Goal: Task Accomplishment & Management: Manage account settings

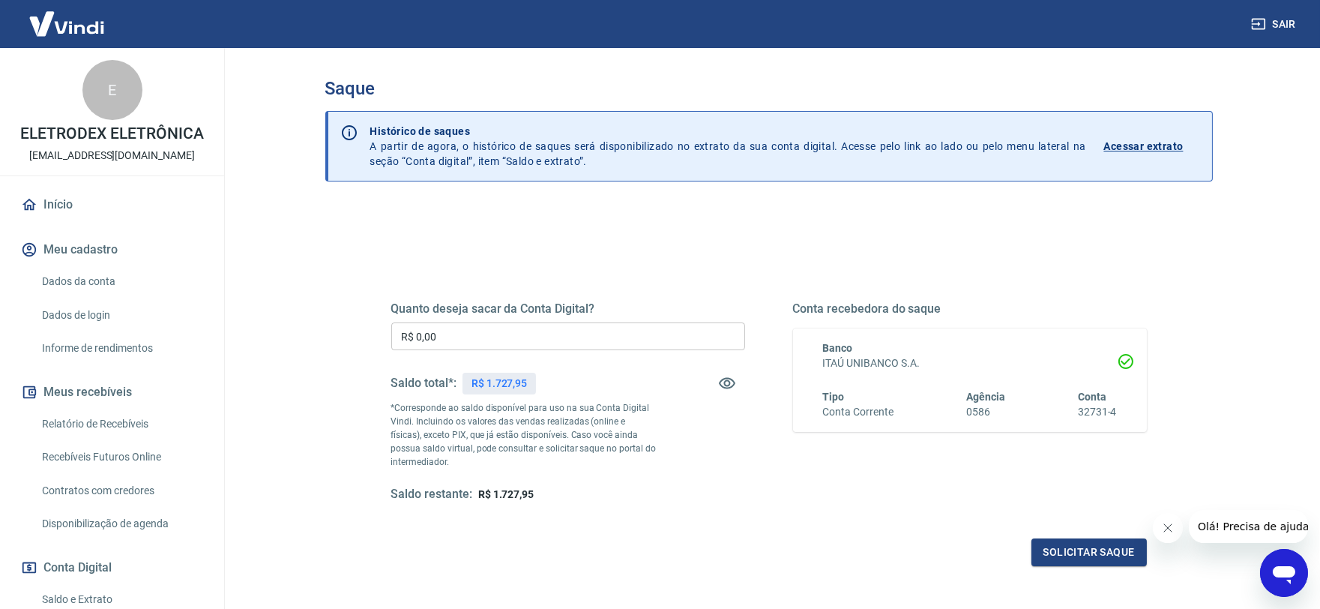
click at [478, 343] on input "R$ 0,00" at bounding box center [568, 336] width 354 height 28
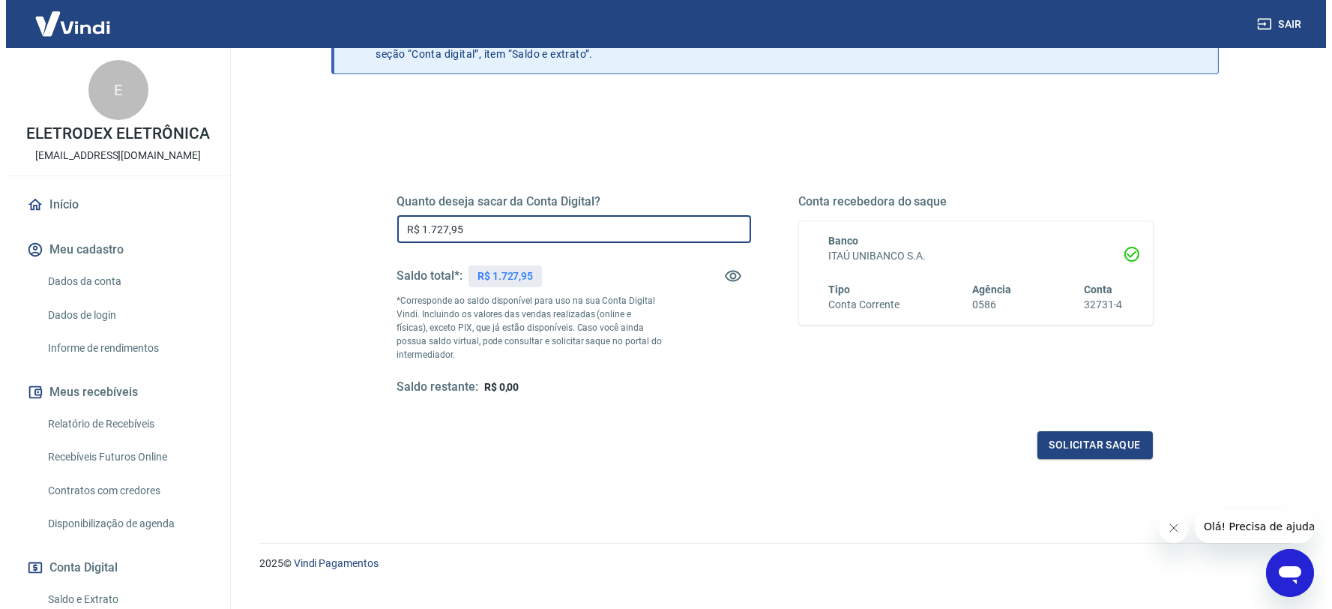
scroll to position [132, 0]
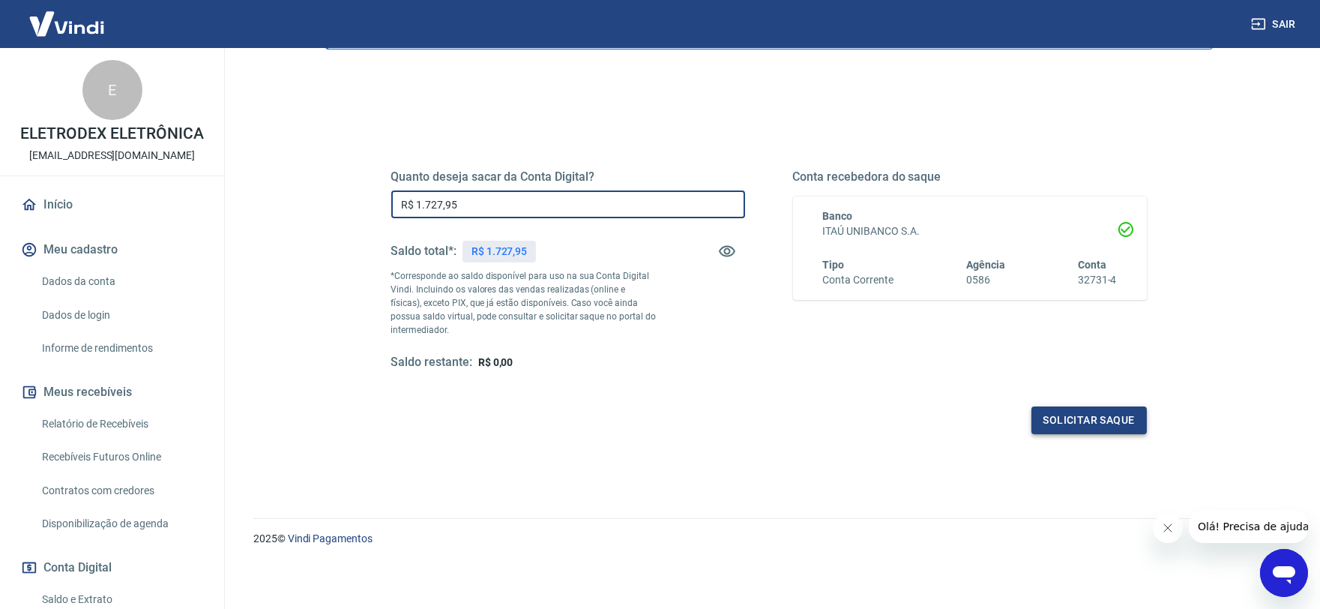
type input "R$ 1.727,95"
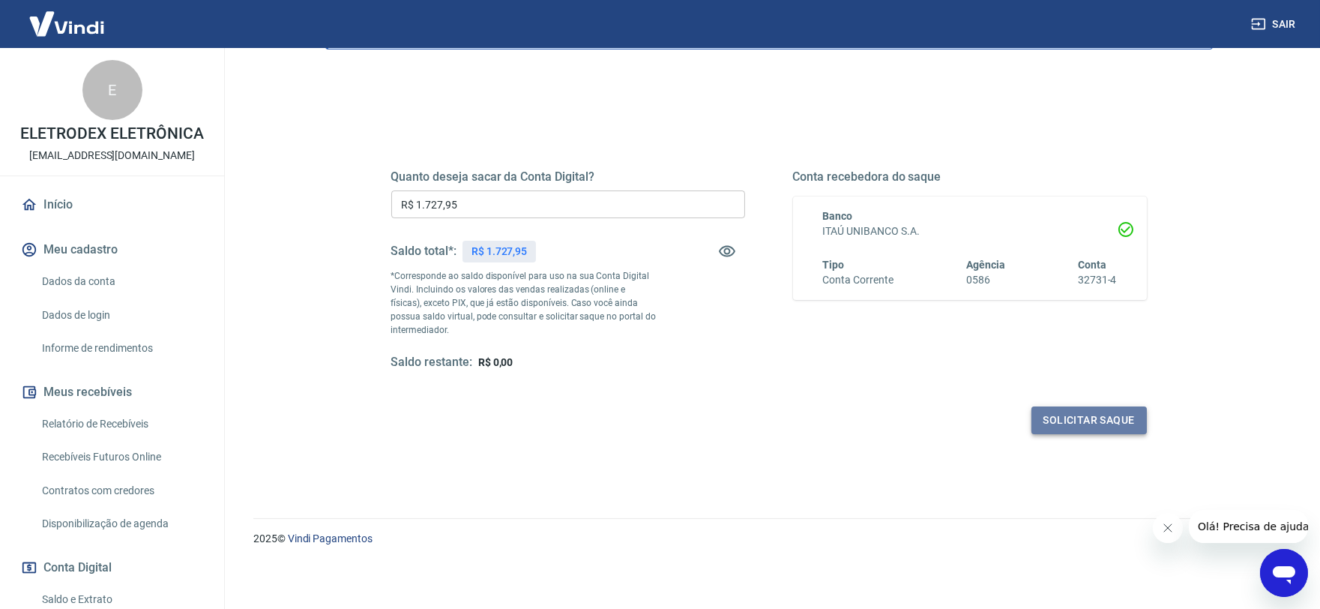
click at [1097, 416] on button "Solicitar saque" at bounding box center [1089, 420] width 115 height 28
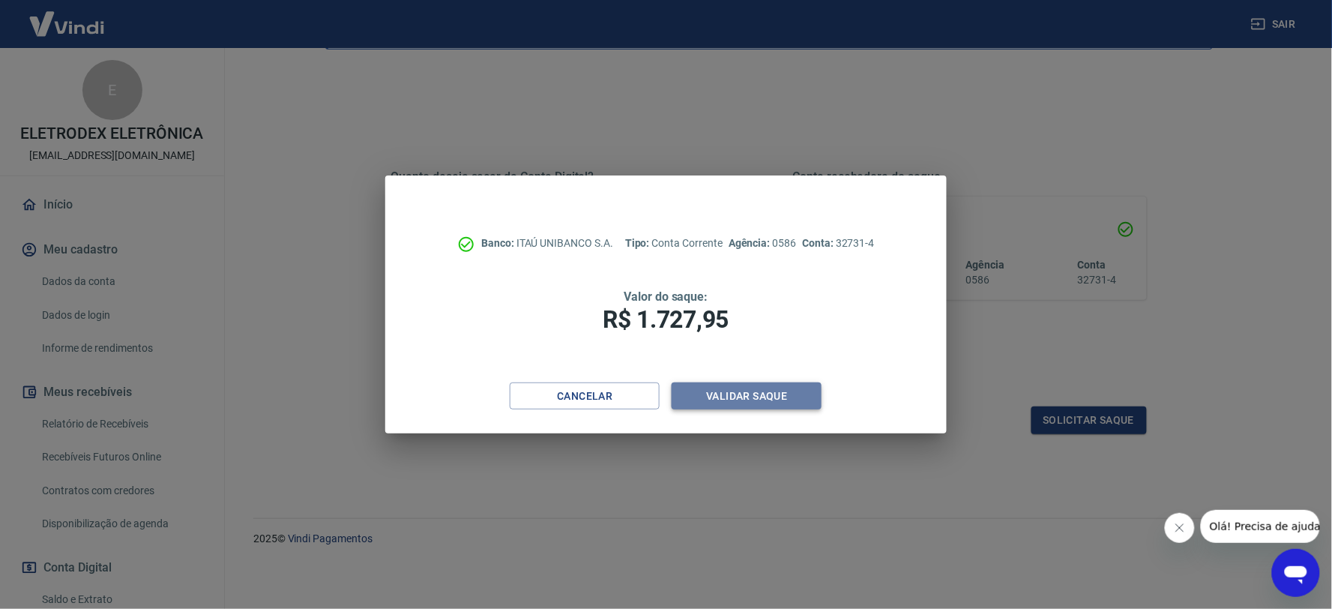
click at [730, 385] on button "Validar saque" at bounding box center [747, 396] width 150 height 28
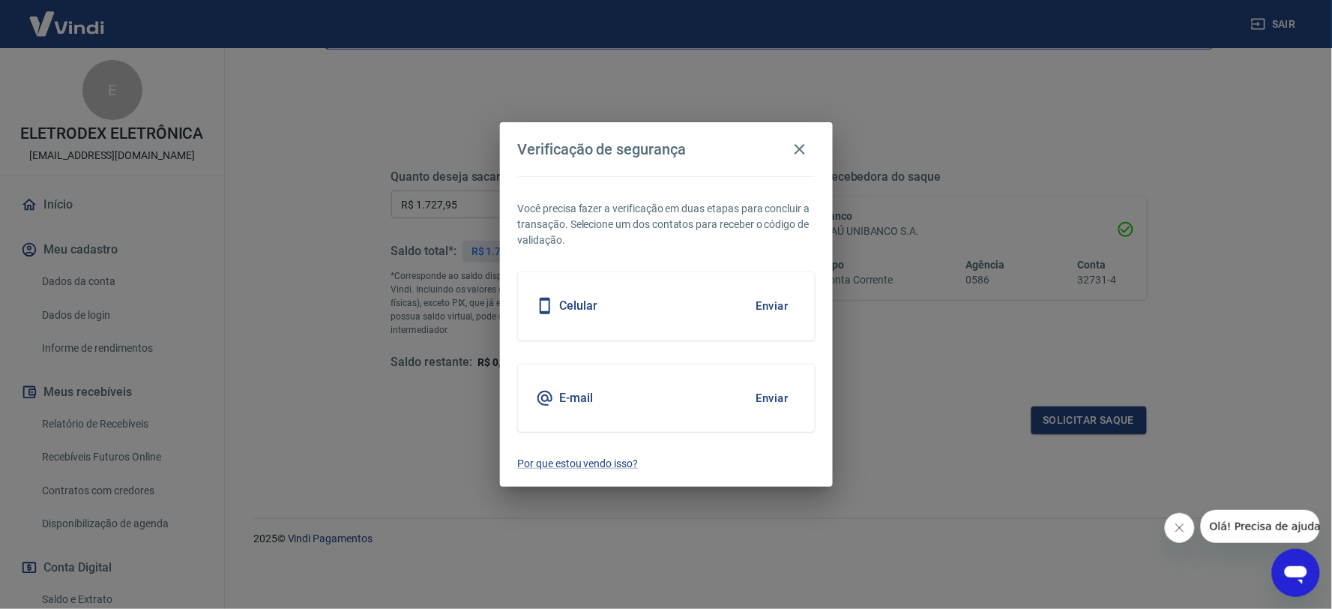
drag, startPoint x: 807, startPoint y: 409, endPoint x: 770, endPoint y: 395, distance: 39.4
click at [783, 402] on div "E-mail Enviar" at bounding box center [666, 397] width 297 height 67
click at [770, 395] on button "Enviar" at bounding box center [772, 397] width 49 height 31
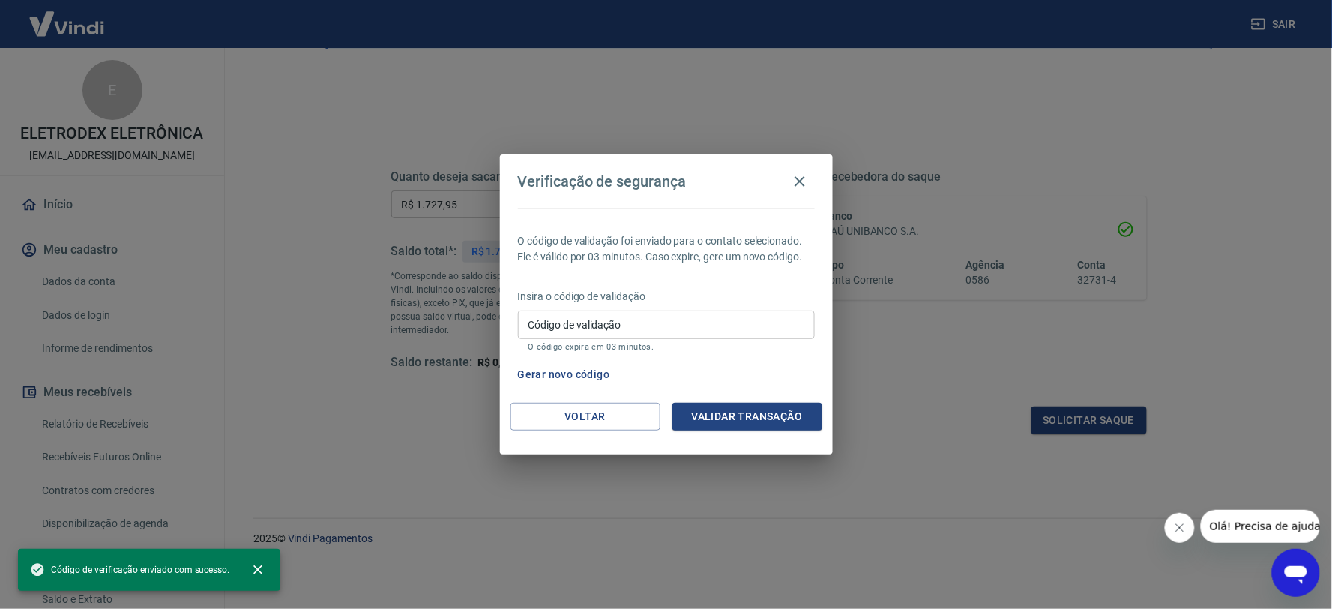
click at [562, 316] on div "Código de validação Código de validação O código expira em 03 minutos." at bounding box center [666, 330] width 297 height 40
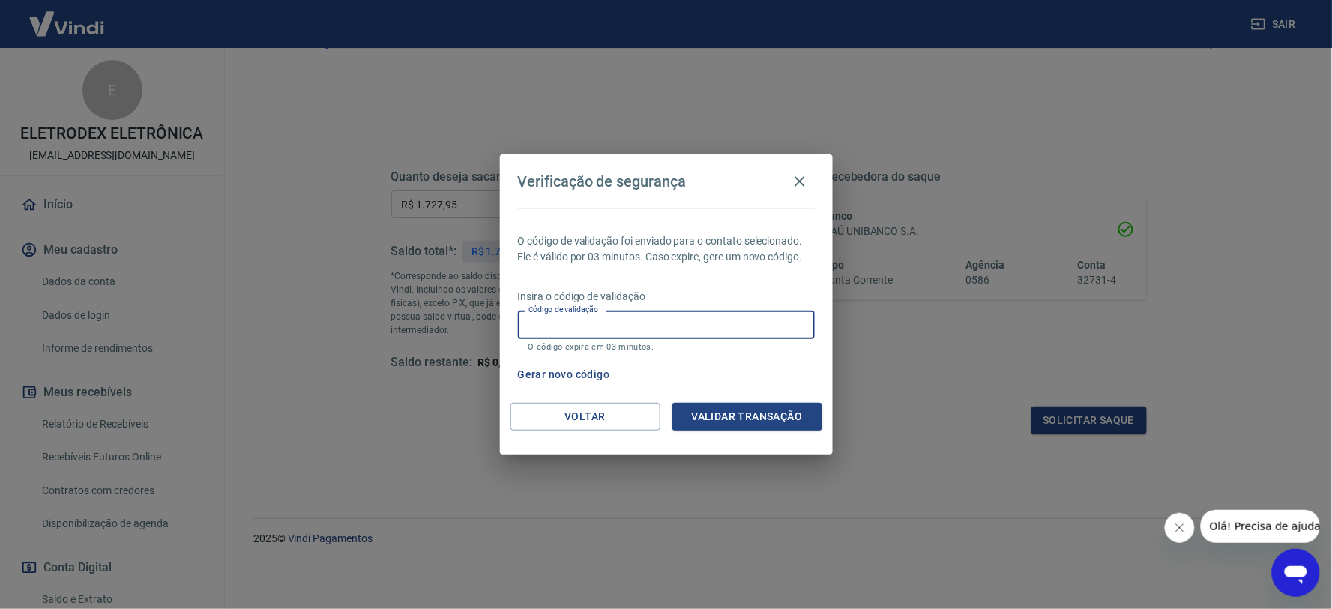
paste input "223523"
type input "223523"
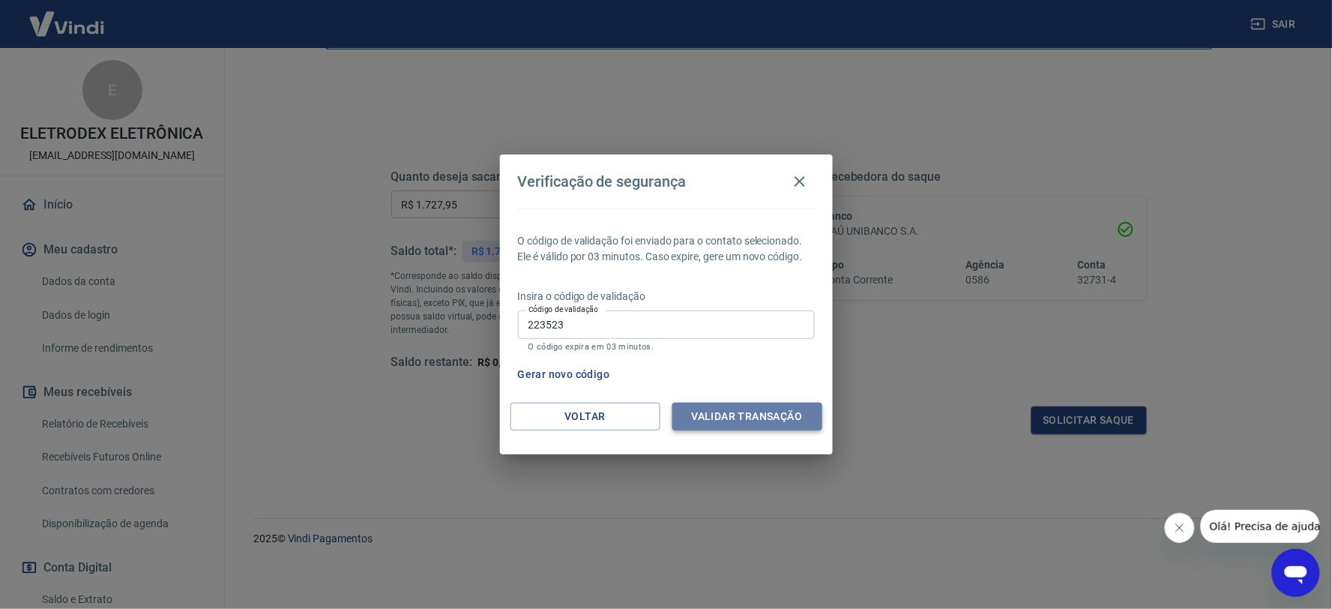
click at [736, 413] on button "Validar transação" at bounding box center [747, 417] width 150 height 28
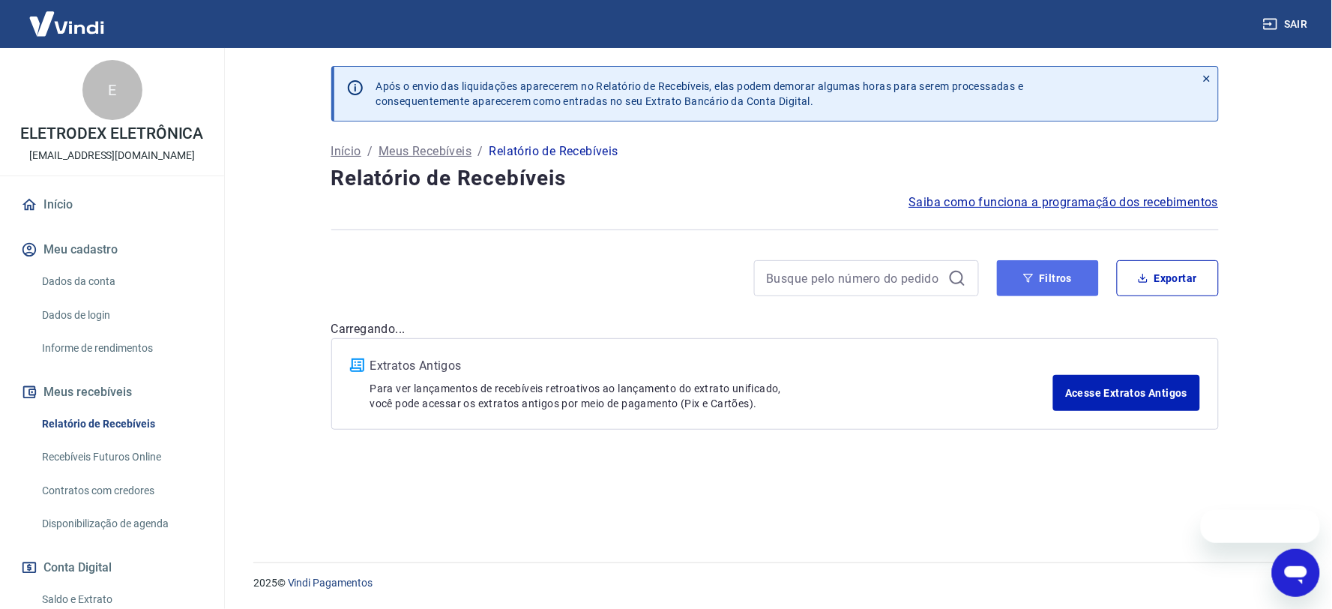
click at [1013, 268] on button "Filtros" at bounding box center [1048, 278] width 102 height 36
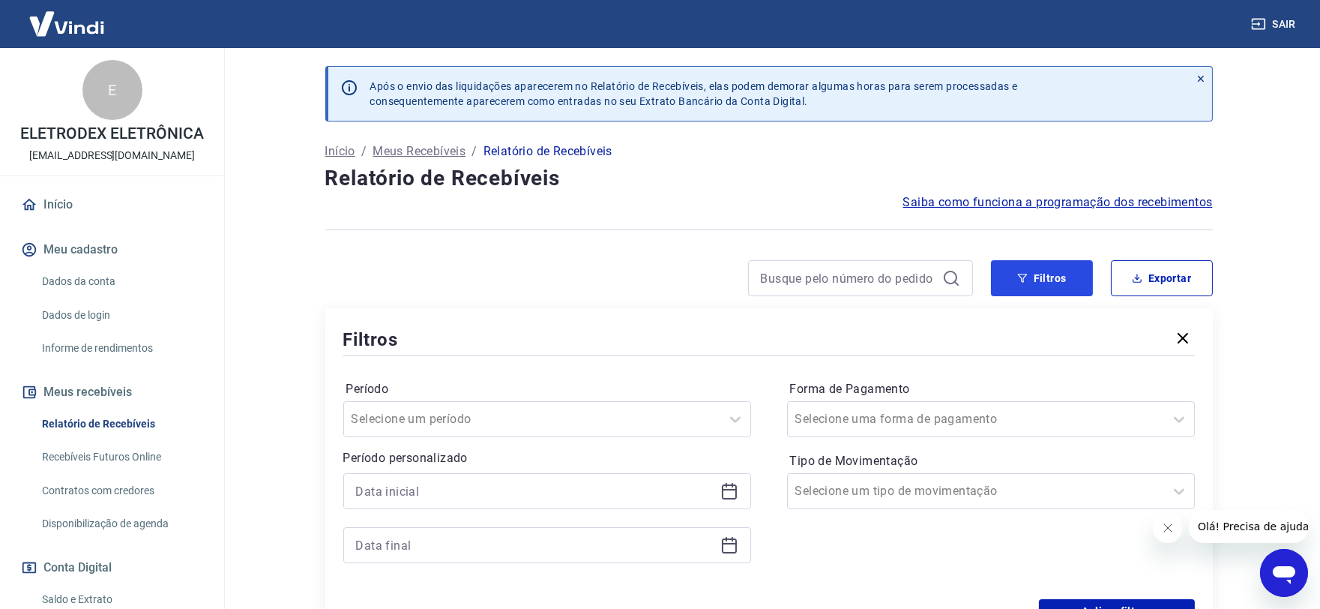
scroll to position [166, 0]
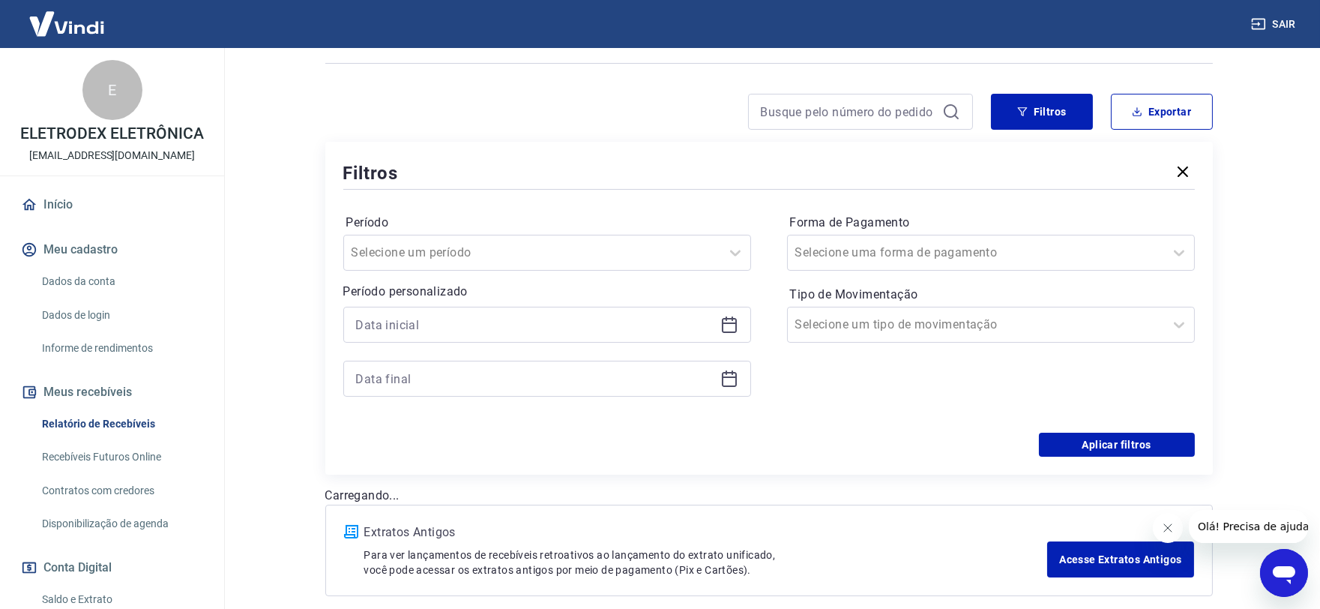
click at [718, 328] on div at bounding box center [547, 325] width 408 height 36
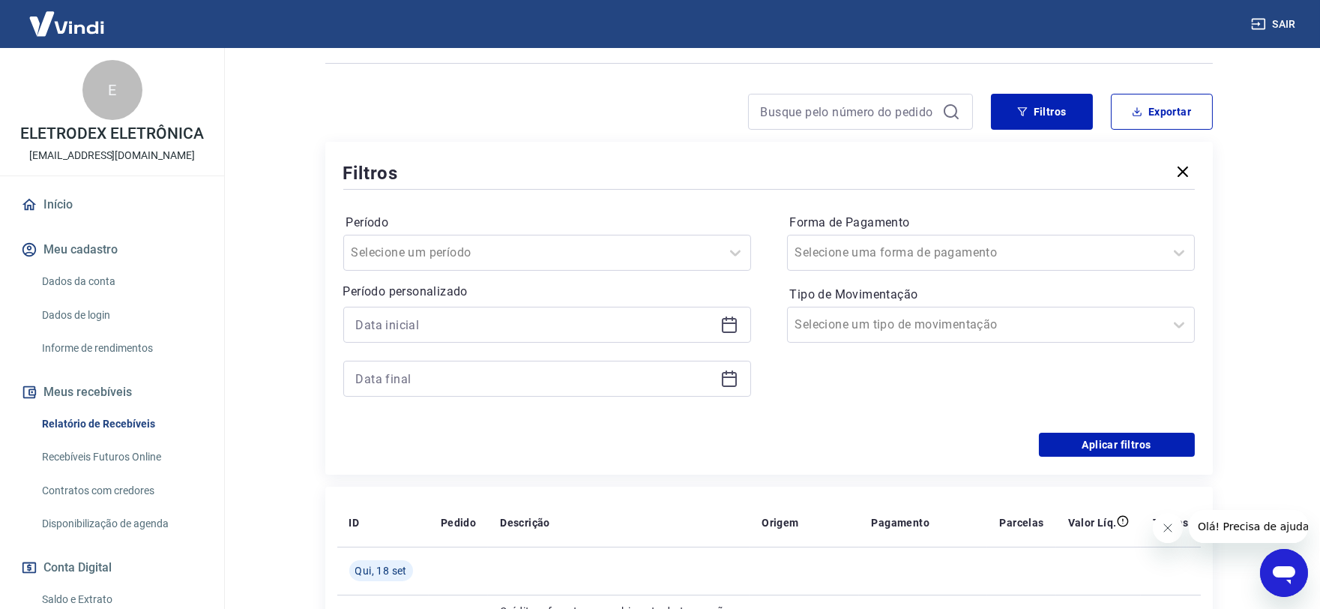
click at [728, 326] on icon at bounding box center [729, 325] width 18 height 18
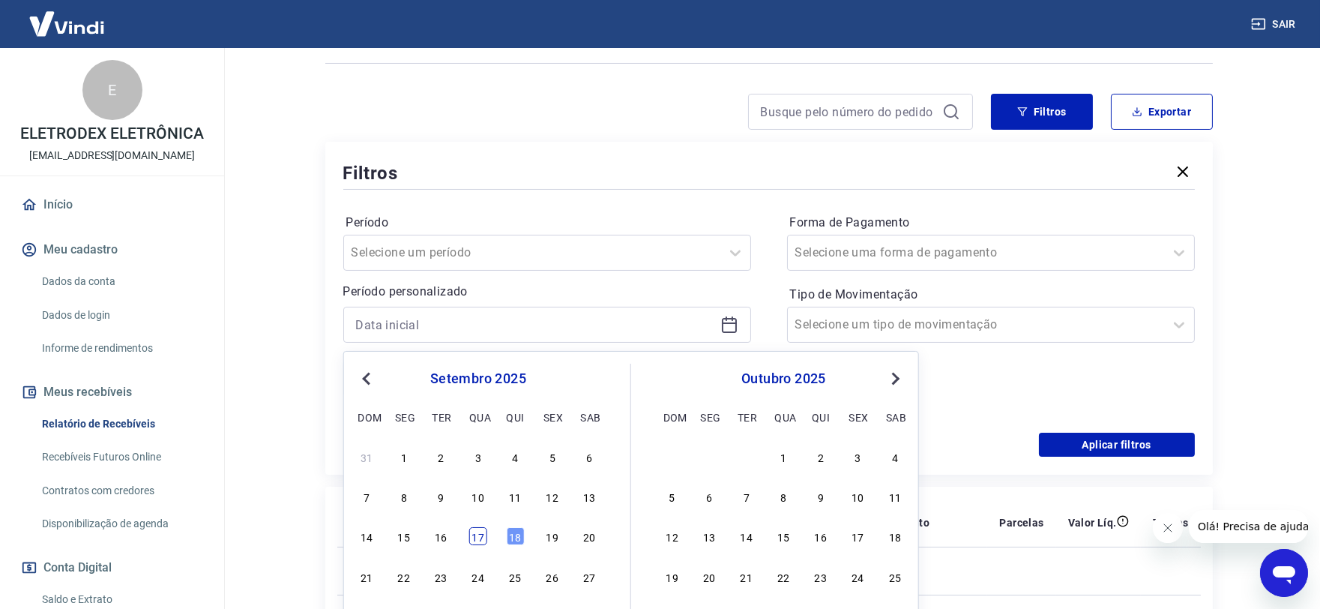
click at [473, 541] on div "17" at bounding box center [478, 536] width 18 height 18
type input "[DATE]"
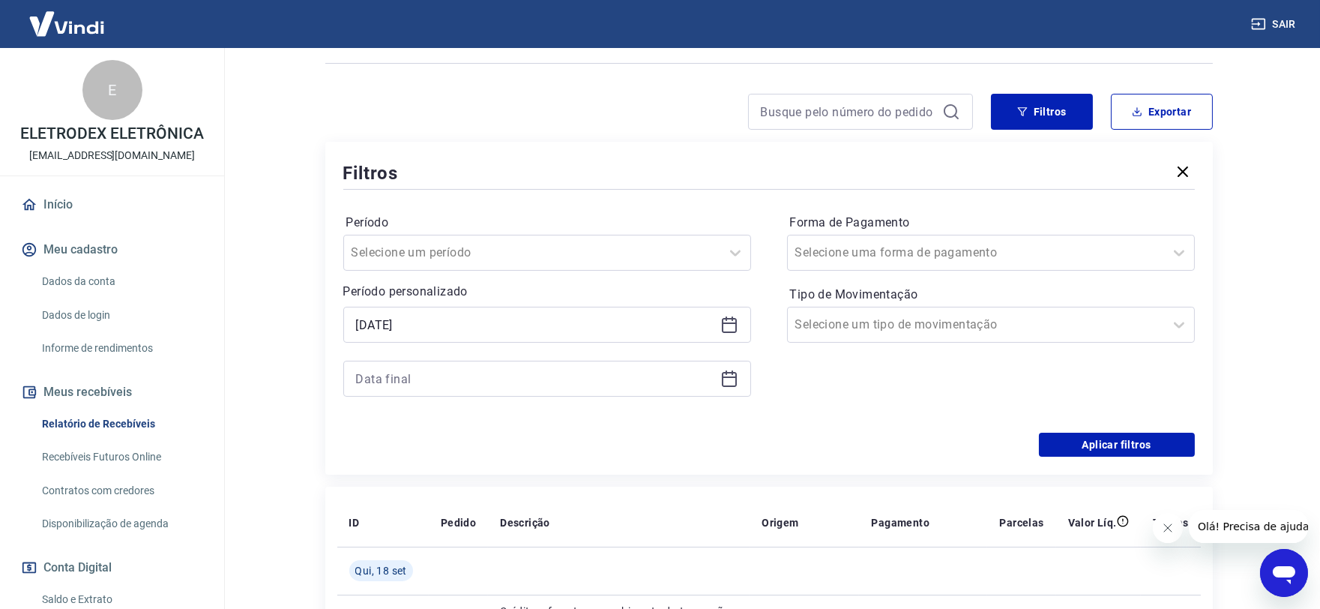
click at [733, 376] on icon at bounding box center [729, 379] width 18 height 18
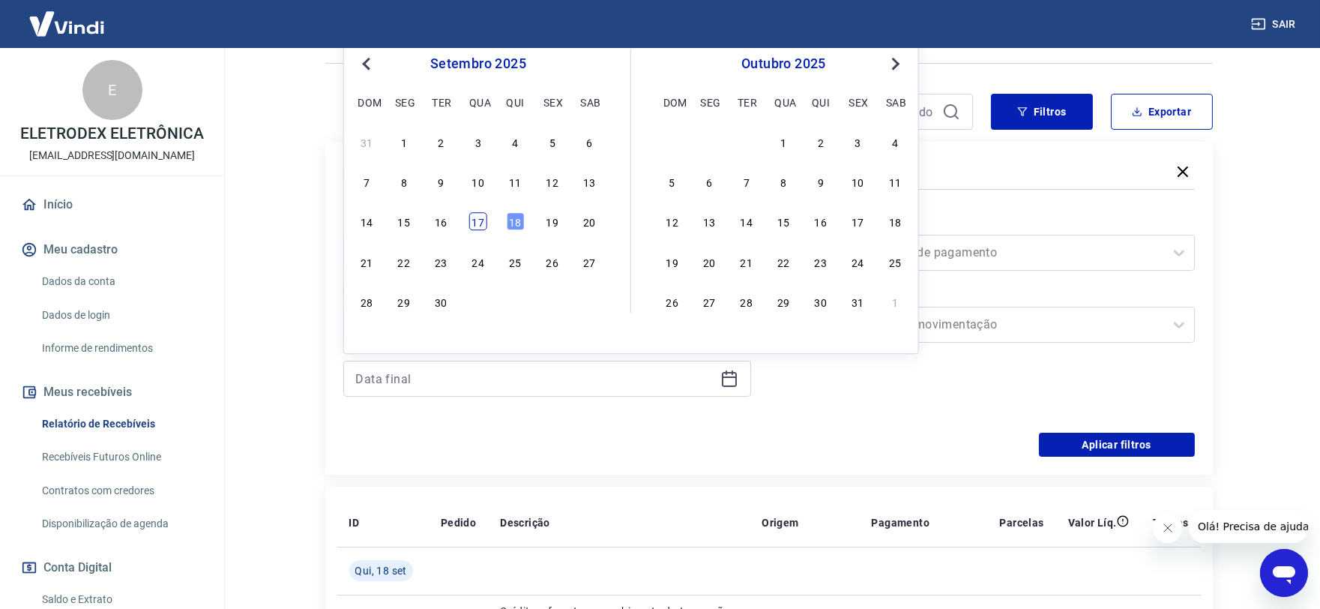
click at [486, 218] on div "17" at bounding box center [478, 222] width 18 height 18
type input "[DATE]"
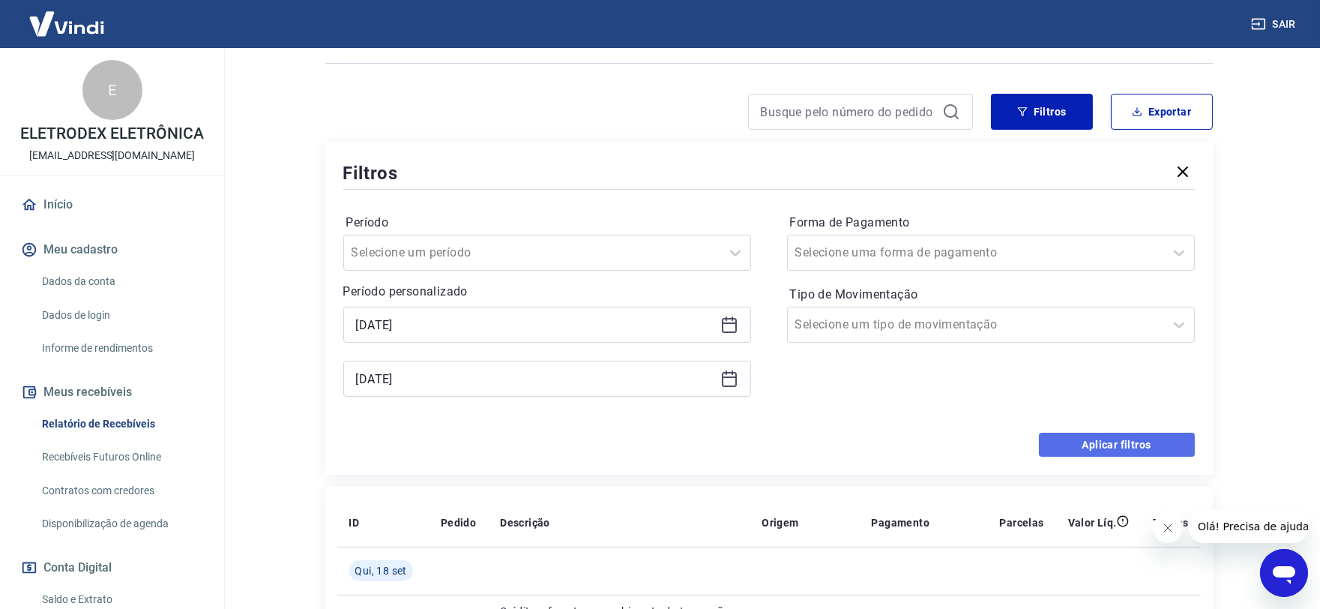
click at [1078, 444] on button "Aplicar filtros" at bounding box center [1117, 445] width 156 height 24
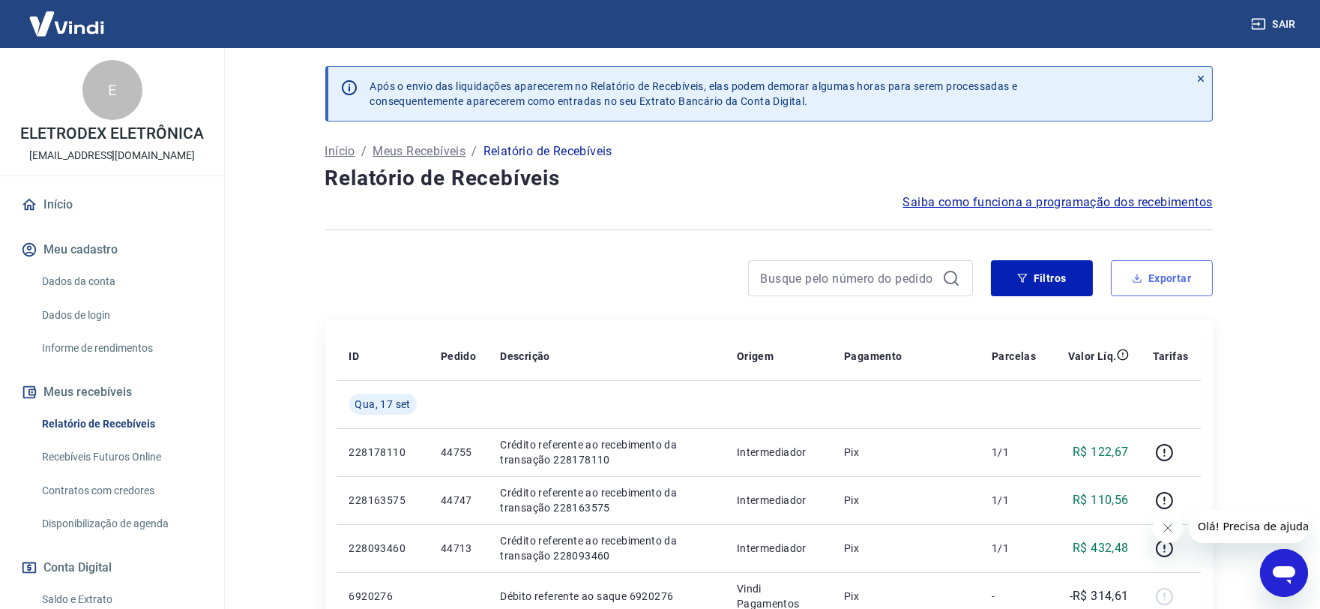
click at [1175, 283] on button "Exportar" at bounding box center [1162, 278] width 102 height 36
type input "[DATE]"
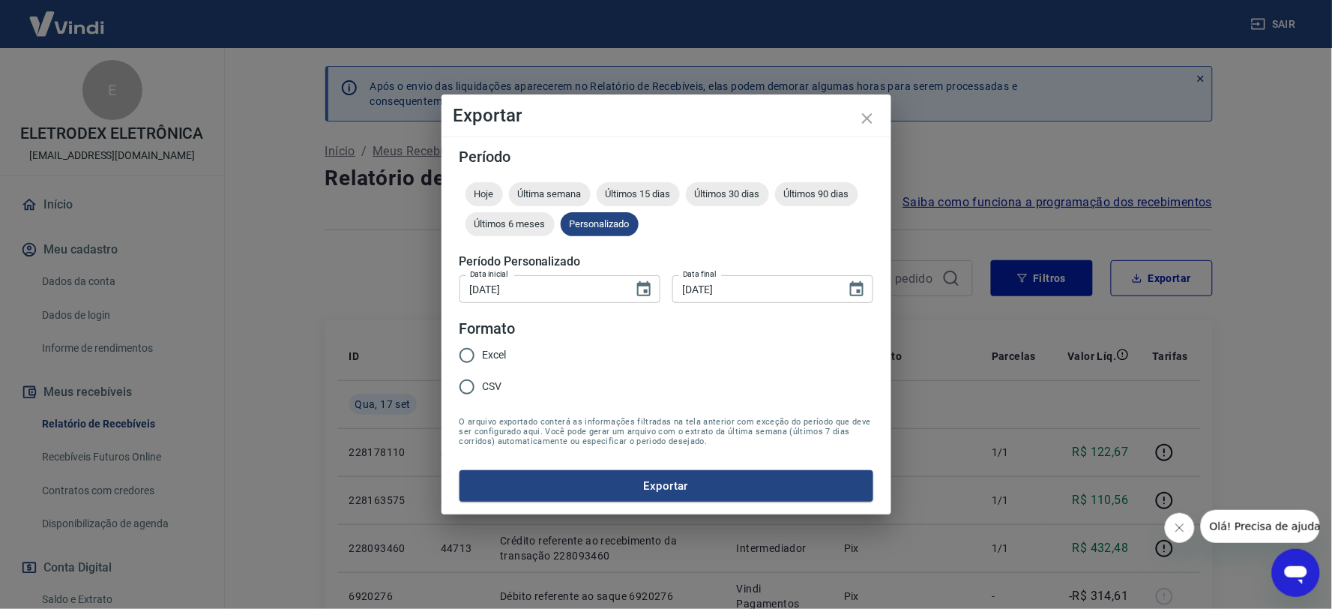
click at [490, 357] on span "Excel" at bounding box center [495, 355] width 24 height 16
click at [483, 357] on input "Excel" at bounding box center [466, 355] width 31 height 31
radio input "true"
click at [632, 493] on button "Exportar" at bounding box center [667, 485] width 414 height 31
